Goal: Register for event/course

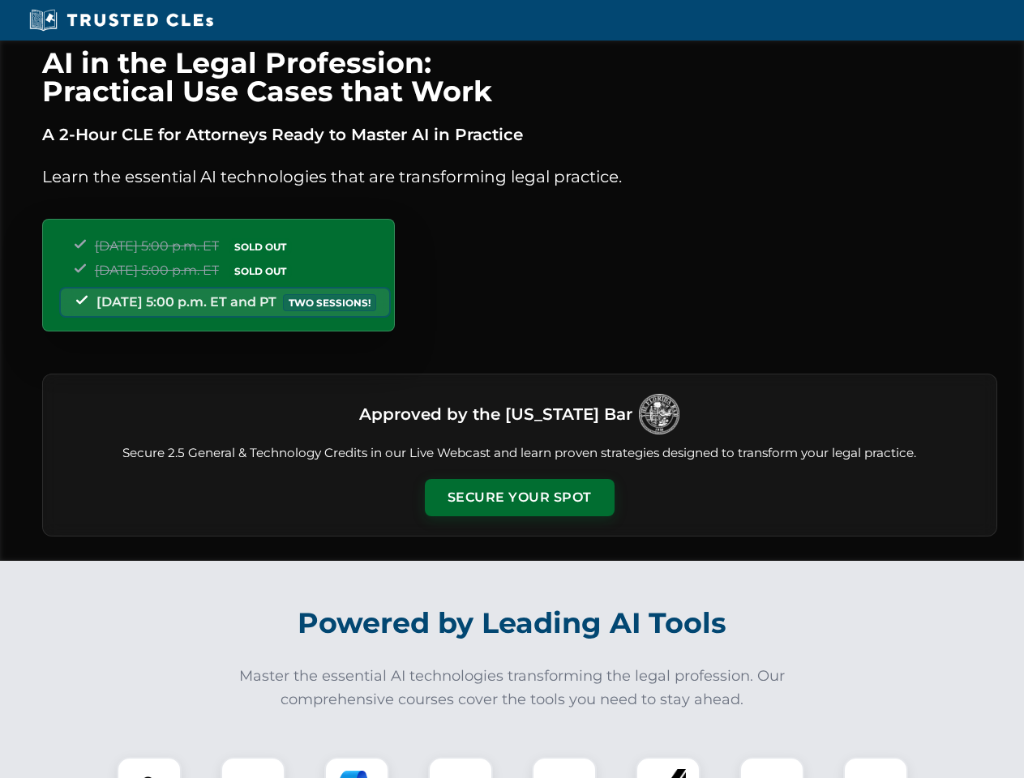
click at [519, 498] on button "Secure Your Spot" at bounding box center [520, 497] width 190 height 37
click at [149, 768] on img at bounding box center [149, 789] width 47 height 47
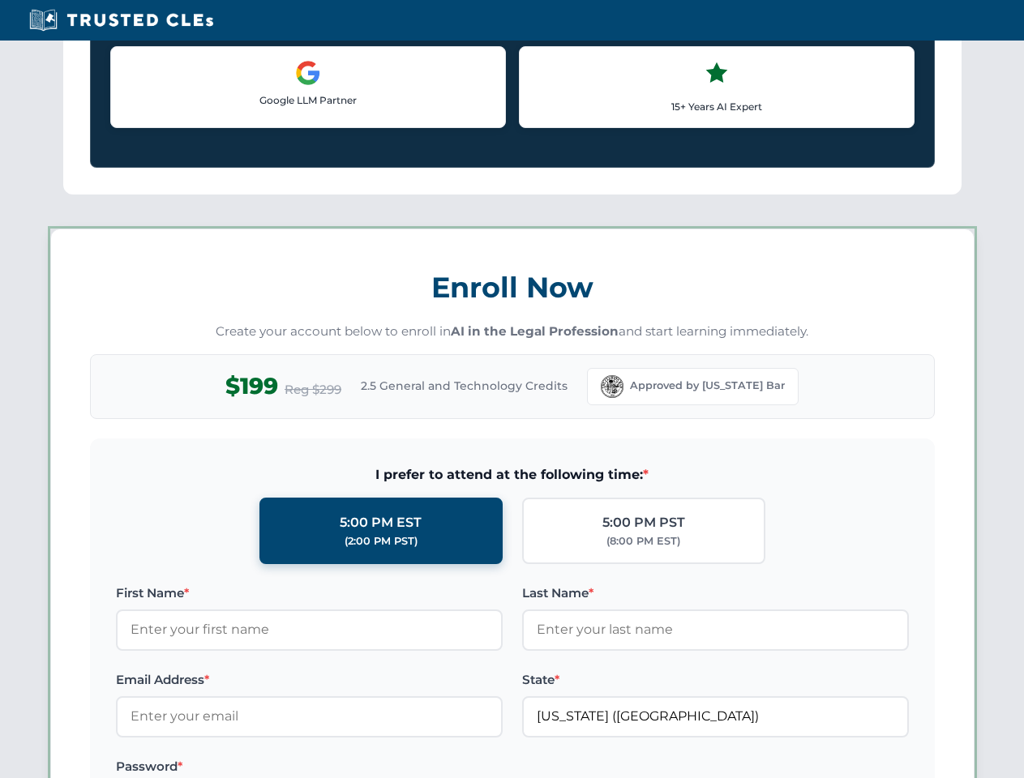
click at [357, 768] on label "Password *" at bounding box center [309, 766] width 387 height 19
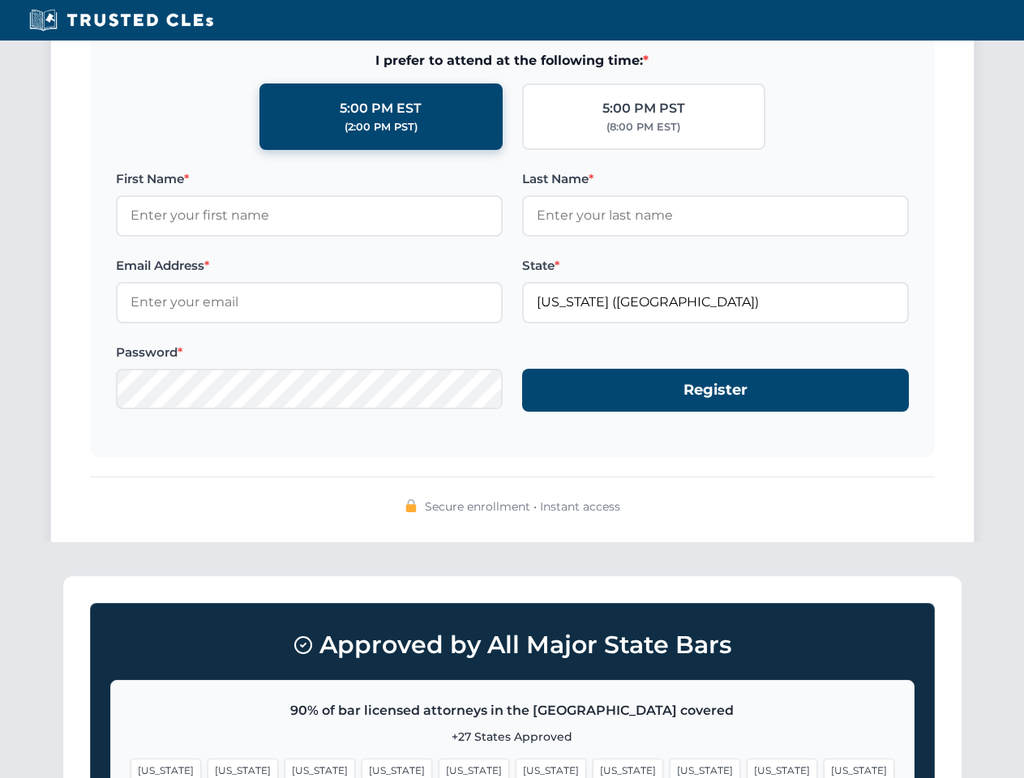
click at [746, 768] on span "[US_STATE]" at bounding box center [781, 771] width 71 height 24
